Goal: Information Seeking & Learning: Check status

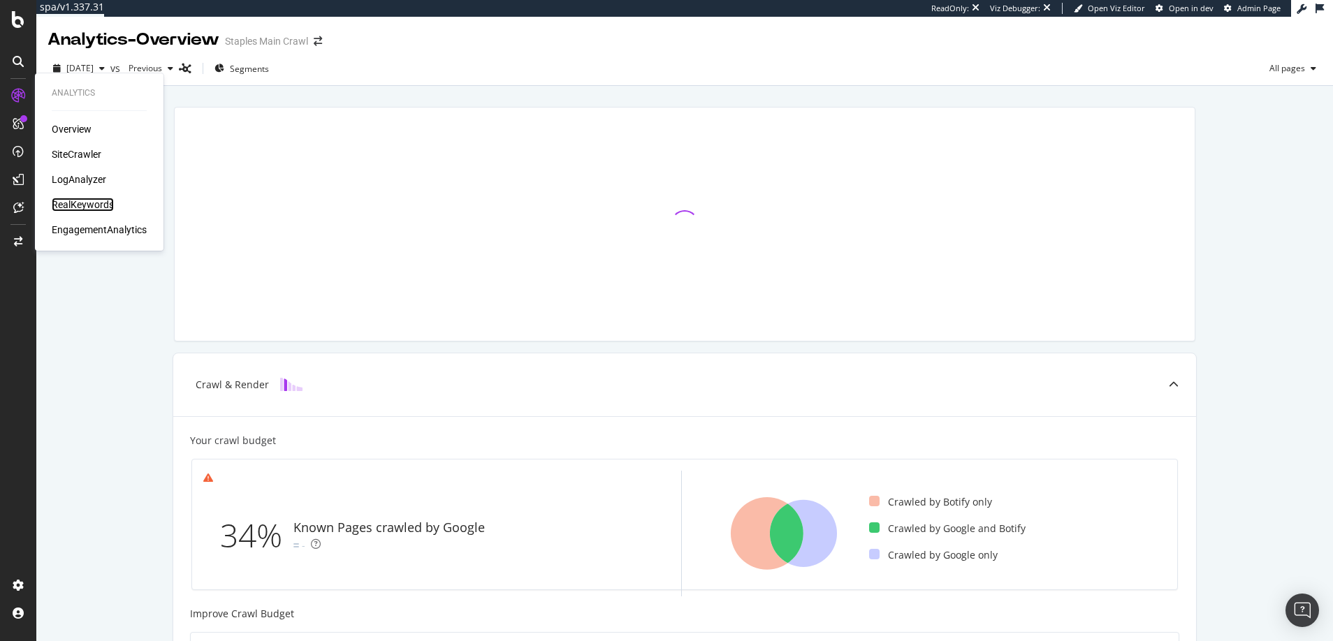
click at [83, 202] on div "RealKeywords" at bounding box center [83, 205] width 62 height 14
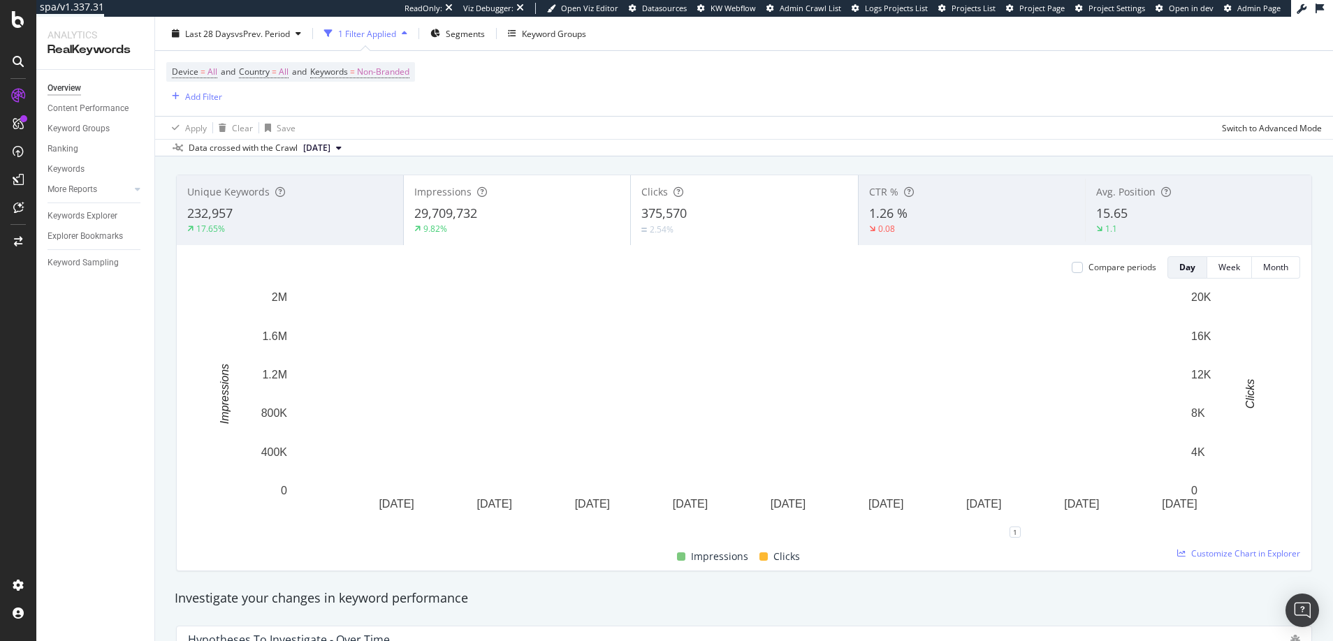
scroll to position [74, 0]
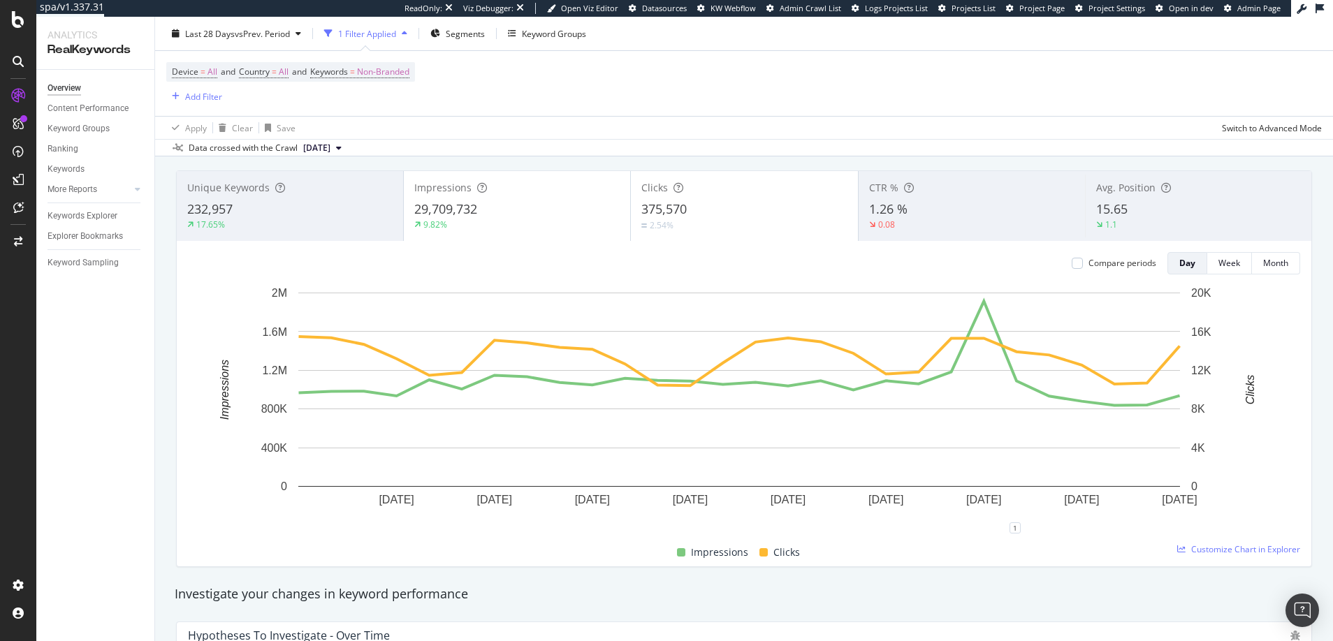
click at [661, 191] on span "Clicks" at bounding box center [654, 187] width 27 height 13
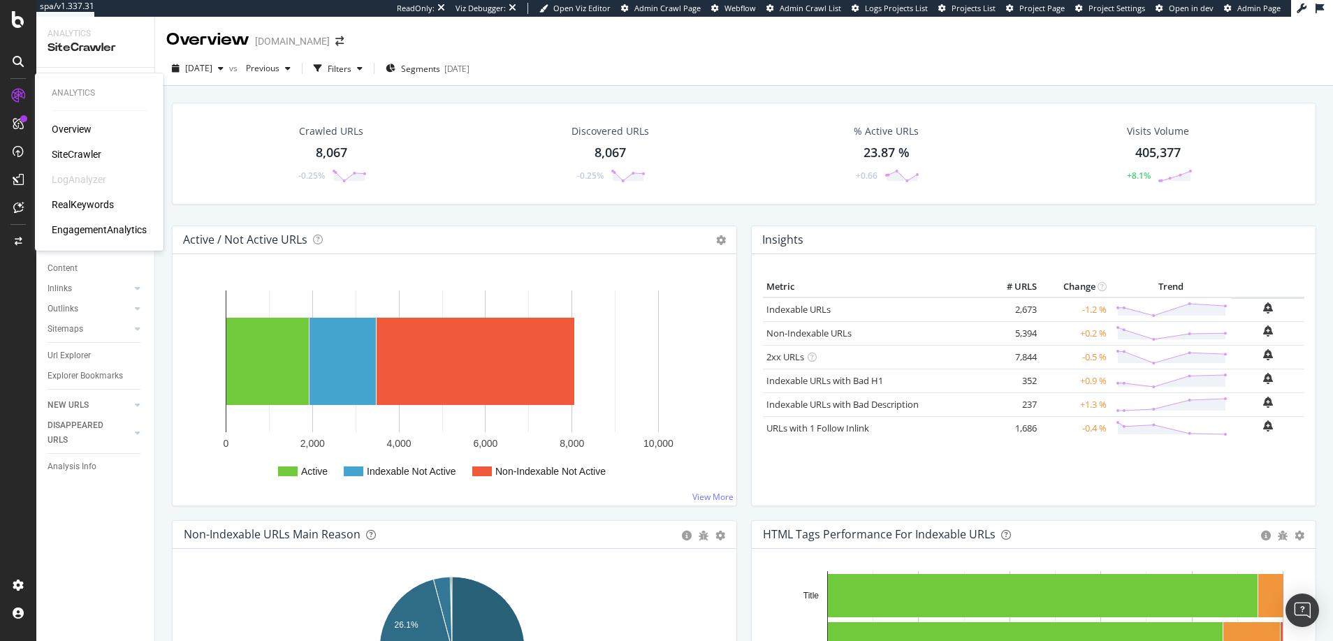
click at [90, 205] on div "RealKeywords" at bounding box center [83, 205] width 62 height 14
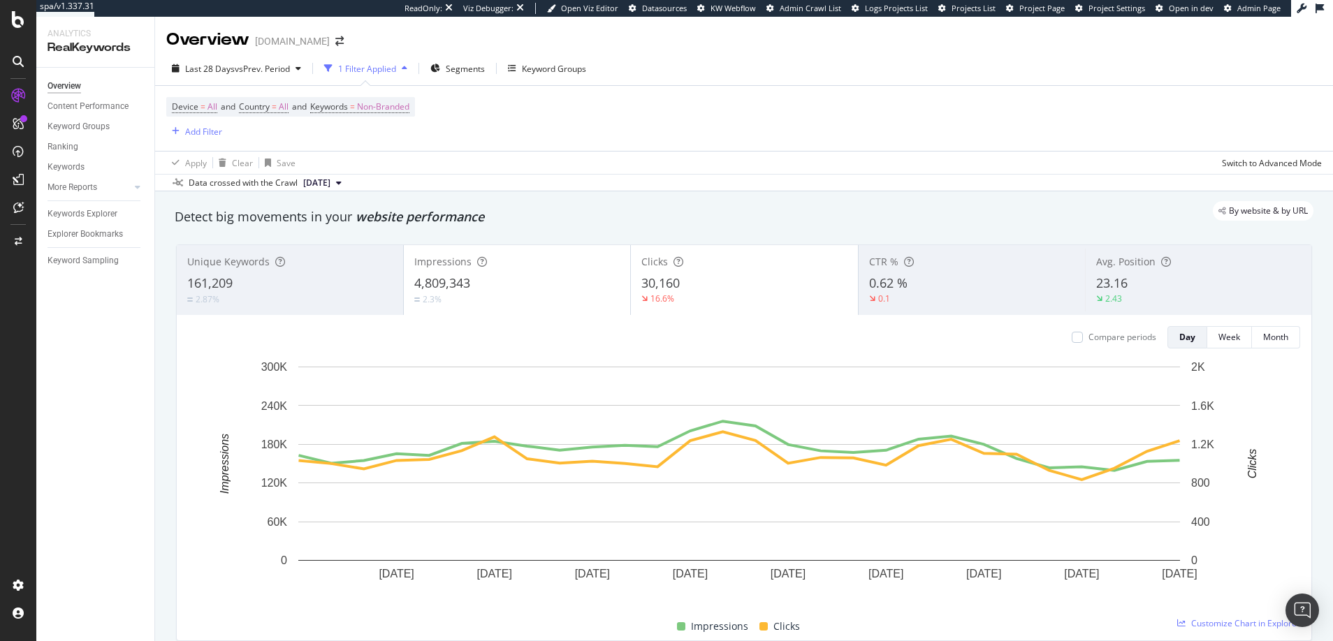
click at [700, 283] on div "30,160" at bounding box center [743, 283] width 205 height 18
